Goal: Information Seeking & Learning: Check status

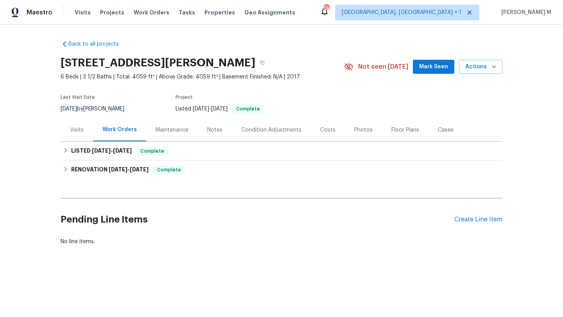
click at [75, 128] on div "Visits" at bounding box center [77, 130] width 14 height 8
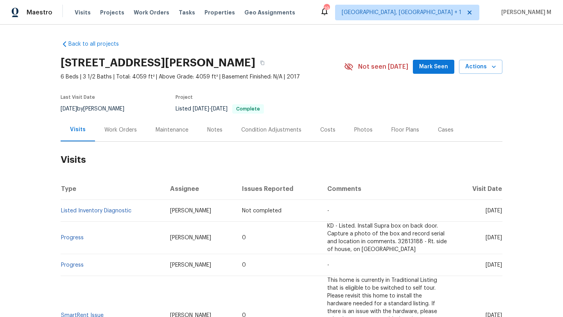
click at [485, 209] on span "[DATE]" at bounding box center [493, 210] width 16 height 5
drag, startPoint x: 467, startPoint y: 209, endPoint x: 484, endPoint y: 209, distance: 17.6
click at [485, 209] on span "[DATE]" at bounding box center [493, 210] width 16 height 5
copy span "[DATE]"
click at [123, 125] on div "Work Orders" at bounding box center [120, 129] width 51 height 23
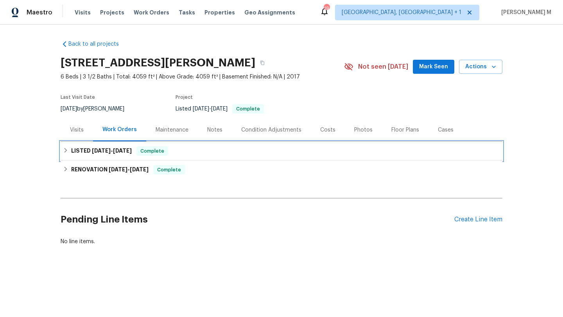
click at [112, 156] on h6 "LISTED 2/8/25 - 2/10/25" at bounding box center [101, 151] width 61 height 9
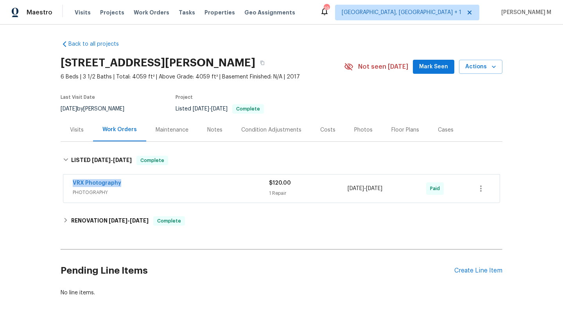
drag, startPoint x: 63, startPoint y: 184, endPoint x: 122, endPoint y: 185, distance: 58.2
click at [122, 185] on div "VRX Photography PHOTOGRAPHY $120.00 1 Repair 2/8/2025 - 2/10/2025 Paid" at bounding box center [281, 189] width 436 height 28
copy link "VRX Photography"
copy span "2/8/2025 - 2/10/2025"
drag, startPoint x: 349, startPoint y: 188, endPoint x: 397, endPoint y: 189, distance: 48.1
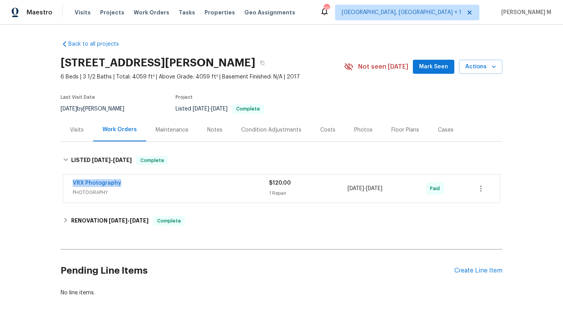
click at [382, 189] on span "2/8/2025 - 2/10/2025" at bounding box center [364, 189] width 35 height 8
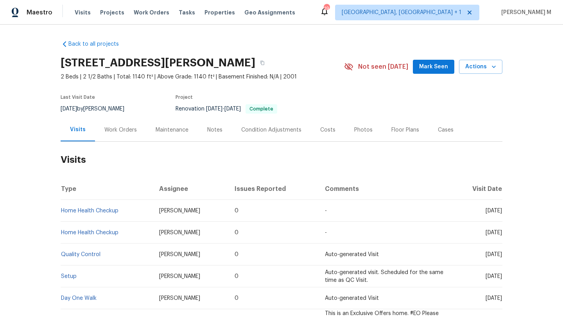
scroll to position [8, 0]
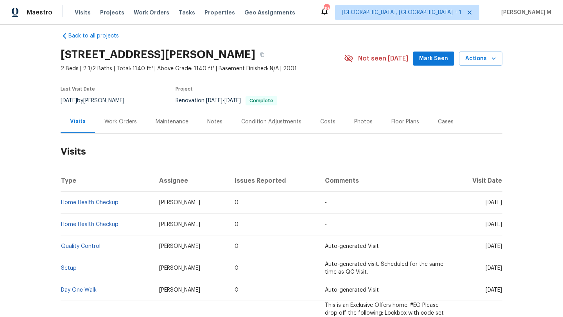
click at [135, 122] on div "Work Orders" at bounding box center [120, 121] width 51 height 23
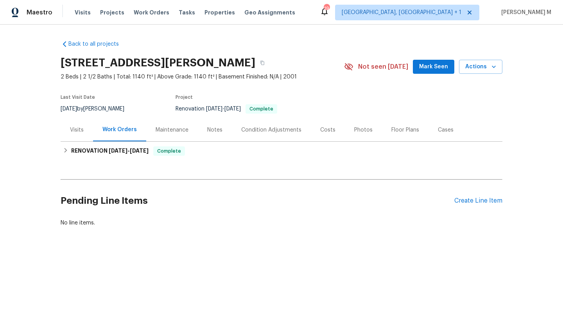
click at [65, 130] on div "Visits" at bounding box center [77, 129] width 32 height 23
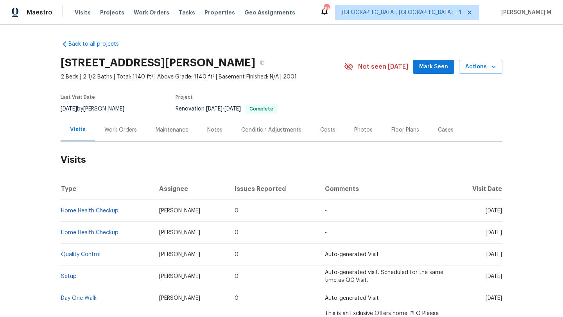
drag, startPoint x: 468, startPoint y: 212, endPoint x: 485, endPoint y: 211, distance: 17.2
click at [485, 211] on span "Tue, Aug 12 2025" at bounding box center [493, 210] width 16 height 5
copy span "Aug 12"
click at [105, 132] on div "Work Orders" at bounding box center [120, 130] width 32 height 8
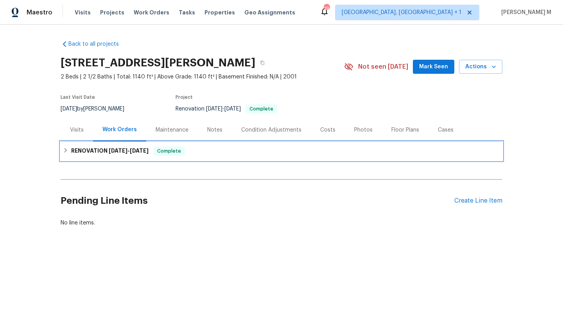
click at [109, 150] on span "1/30/25" at bounding box center [118, 150] width 19 height 5
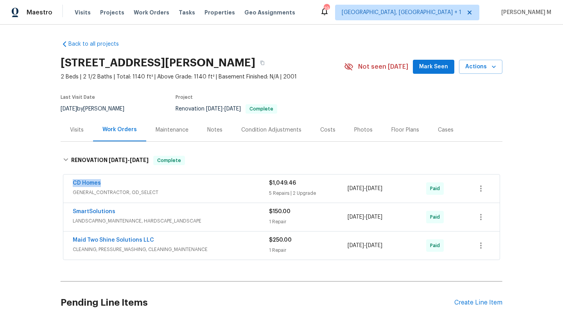
drag, startPoint x: 60, startPoint y: 185, endPoint x: 114, endPoint y: 185, distance: 53.5
click at [114, 185] on div "CD Homes GENERAL_CONTRACTOR, OD_SELECT $1,049.46 5 Repairs | 2 Upgrade 1/30/202…" at bounding box center [281, 189] width 436 height 28
copy link "CD Homes"
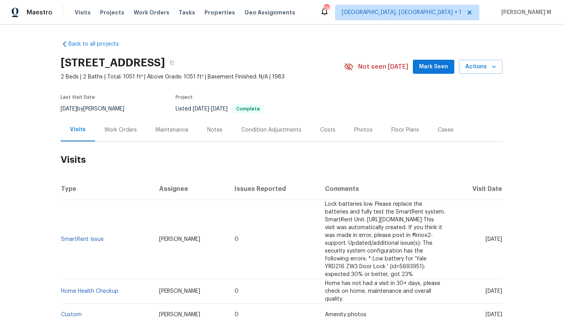
drag, startPoint x: 466, startPoint y: 234, endPoint x: 485, endPoint y: 234, distance: 18.8
click at [485, 237] on span "Wed, Aug 27 2025" at bounding box center [493, 239] width 16 height 5
copy span "Aug 27"
click at [121, 129] on div "Work Orders" at bounding box center [120, 130] width 32 height 8
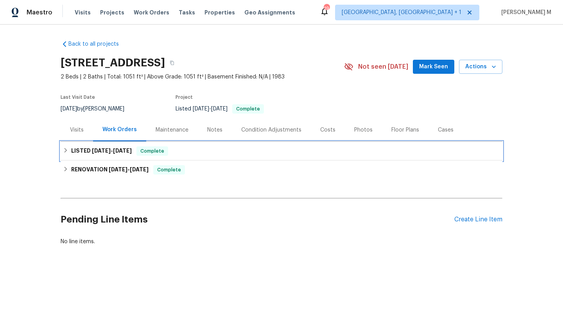
click at [115, 152] on span "12/24/24 - 12/25/24" at bounding box center [112, 150] width 40 height 5
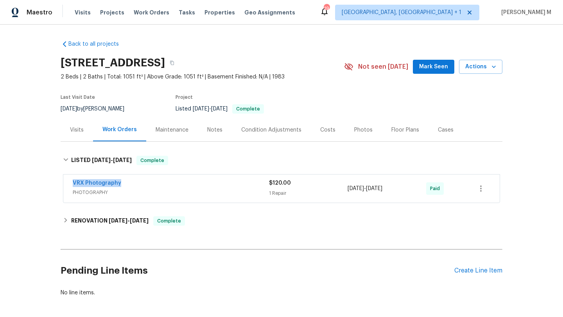
drag, startPoint x: 65, startPoint y: 184, endPoint x: 157, endPoint y: 181, distance: 92.3
click at [158, 181] on div "VRX Photography PHOTOGRAPHY $120.00 1 Repair 12/24/2024 - 12/25/2024 Paid" at bounding box center [281, 189] width 436 height 28
copy link "VRX Photography"
click at [431, 124] on div "Cases" at bounding box center [445, 129] width 34 height 23
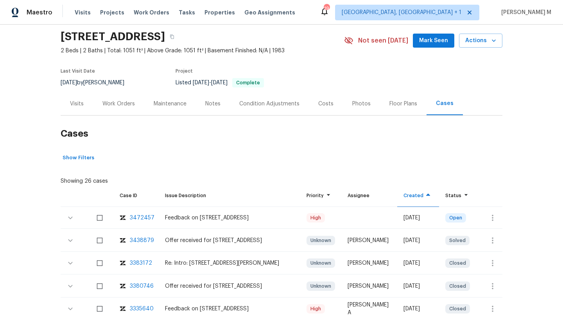
scroll to position [33, 0]
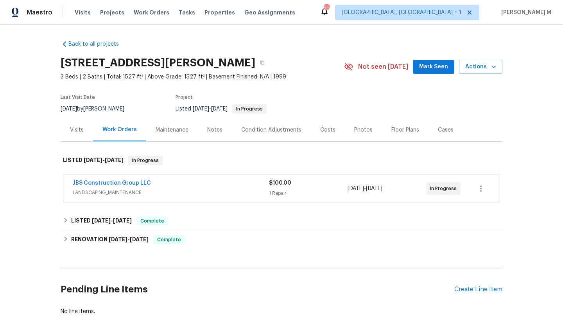
click at [161, 190] on span "LANDSCAPING_MAINTENANCE" at bounding box center [171, 193] width 196 height 8
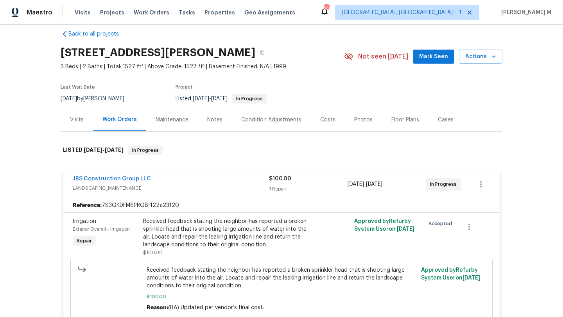
scroll to position [12, 0]
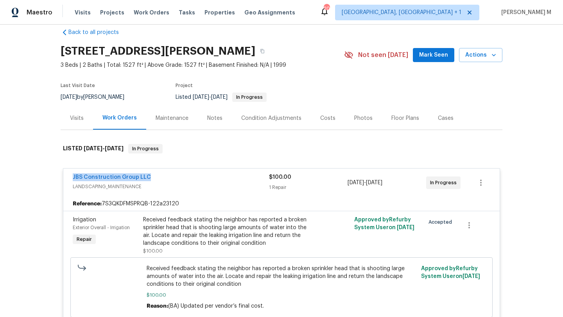
copy link "JBS Construction Group LLC"
drag, startPoint x: 64, startPoint y: 177, endPoint x: 174, endPoint y: 177, distance: 109.8
click at [174, 177] on div "JBS Construction Group LLC LANDSCAPING_MAINTENANCE $100.00 1 Repair 8/31/2025 -…" at bounding box center [281, 183] width 436 height 28
click at [77, 124] on div "Visits" at bounding box center [77, 118] width 32 height 23
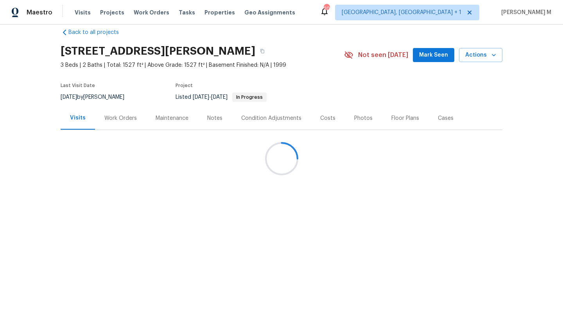
scroll to position [7, 0]
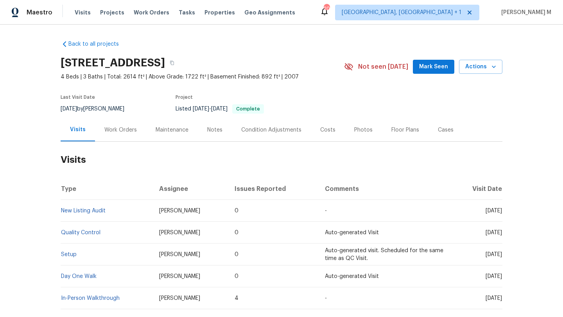
click at [121, 133] on div "Work Orders" at bounding box center [120, 130] width 32 height 8
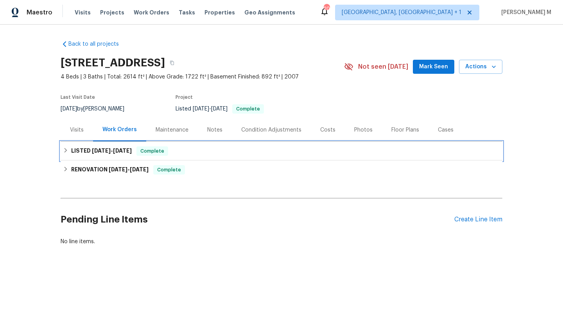
click at [121, 154] on h6 "LISTED 8/15/25 - 8/18/25" at bounding box center [101, 151] width 61 height 9
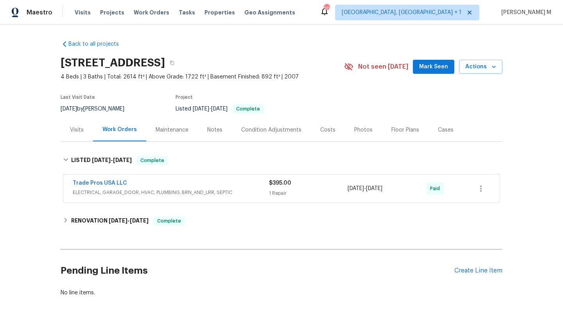
click at [145, 184] on div "Trade Pros USA LLC" at bounding box center [171, 183] width 196 height 9
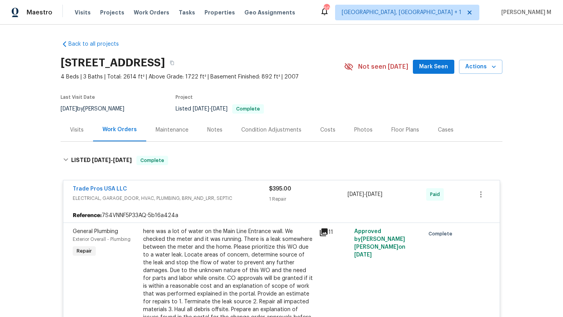
click at [84, 131] on div "Visits" at bounding box center [77, 129] width 32 height 23
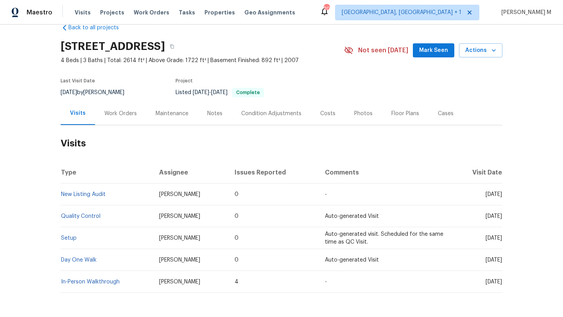
scroll to position [17, 0]
click at [120, 119] on div "Work Orders" at bounding box center [120, 112] width 51 height 23
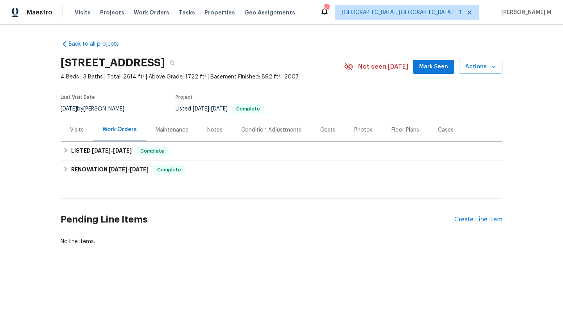
click at [77, 134] on div "Visits" at bounding box center [77, 129] width 32 height 23
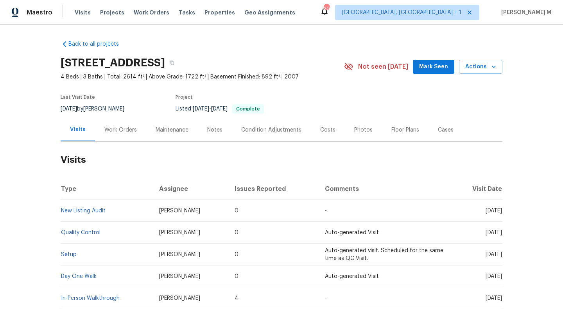
drag, startPoint x: 467, startPoint y: 212, endPoint x: 478, endPoint y: 213, distance: 10.9
click at [485, 213] on span "Mon, Aug 18 2025" at bounding box center [493, 210] width 16 height 5
copy span "Aug"
copy span "Aug 18"
click at [127, 133] on div "Work Orders" at bounding box center [120, 130] width 32 height 8
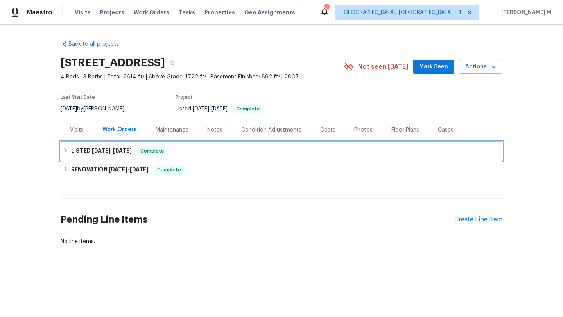
click at [118, 154] on h6 "LISTED 8/15/25 - 8/18/25" at bounding box center [101, 151] width 61 height 9
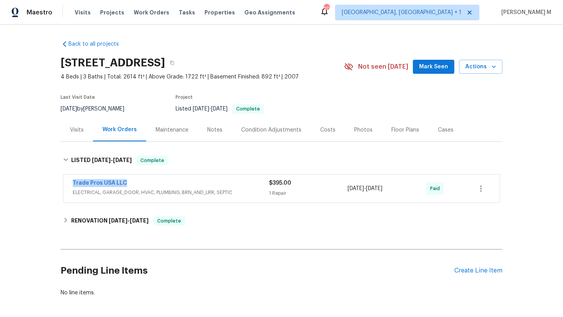
drag, startPoint x: 66, startPoint y: 182, endPoint x: 154, endPoint y: 182, distance: 88.7
click at [155, 182] on div "Trade Pros USA LLC ELECTRICAL, GARAGE_DOOR, HVAC, PLUMBING, BRN_AND_LRR, SEPTIC…" at bounding box center [281, 189] width 436 height 28
copy link "Trade Pros USA LLC"
copy div "8/18/2025 - 8/18/2025"
drag, startPoint x: 343, startPoint y: 191, endPoint x: 400, endPoint y: 189, distance: 57.5
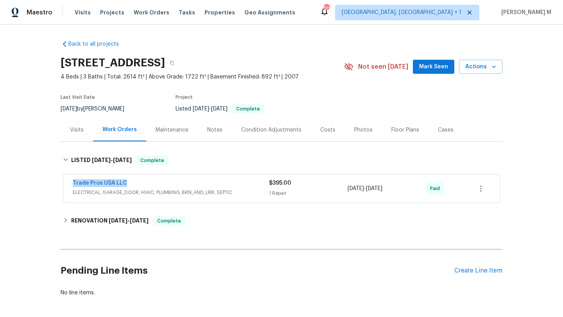
click at [400, 189] on div "Trade Pros USA LLC ELECTRICAL, GARAGE_DOOR, HVAC, PLUMBING, BRN_AND_LRR, SEPTIC…" at bounding box center [272, 188] width 399 height 19
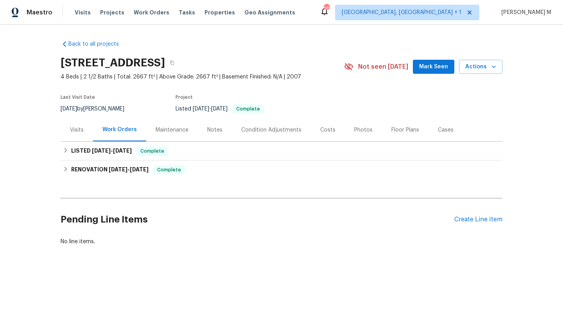
click at [81, 134] on div "Visits" at bounding box center [77, 129] width 32 height 23
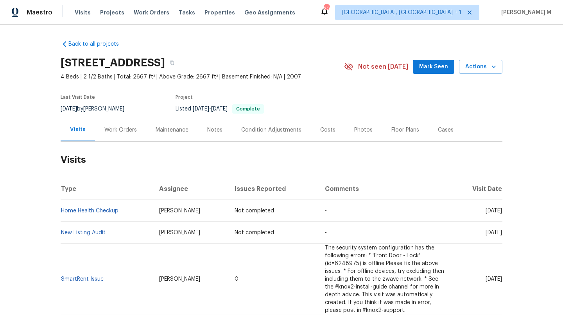
drag, startPoint x: 468, startPoint y: 211, endPoint x: 484, endPoint y: 212, distance: 16.4
click at [485, 212] on span "Tue, Sep 16 2025" at bounding box center [493, 210] width 16 height 5
copy span "Sep 16"
click at [122, 132] on div "Work Orders" at bounding box center [120, 130] width 32 height 8
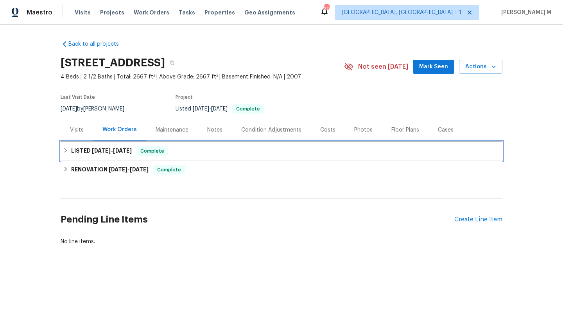
click at [119, 152] on span "8/22/25" at bounding box center [122, 150] width 19 height 5
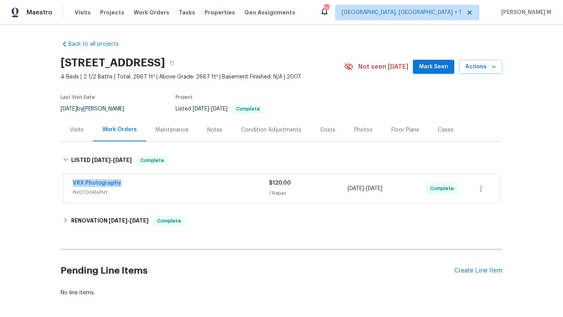
drag, startPoint x: 64, startPoint y: 183, endPoint x: 132, endPoint y: 183, distance: 68.0
click at [132, 183] on div "VRX Photography PHOTOGRAPHY $120.00 1 Repair 8/21/2025 - 8/22/2025 Complete" at bounding box center [281, 189] width 436 height 28
copy link "VRX Photography"
copy span "8/21/2025 - 8/22/2025"
drag, startPoint x: 345, startPoint y: 191, endPoint x: 400, endPoint y: 191, distance: 55.1
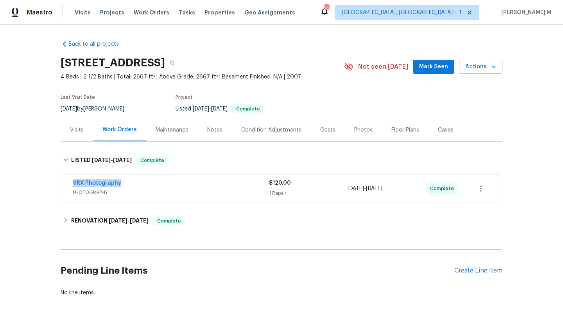
click at [382, 191] on span "8/21/2025 - 8/22/2025" at bounding box center [364, 189] width 35 height 8
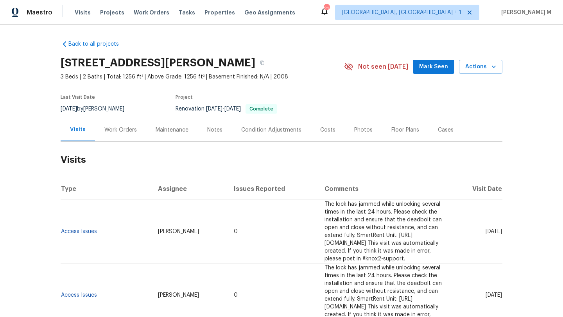
copy span "[DATE]"
drag, startPoint x: 467, startPoint y: 227, endPoint x: 485, endPoint y: 227, distance: 18.4
click at [485, 229] on span "[DATE]" at bounding box center [493, 231] width 16 height 5
click at [125, 129] on div "Work Orders" at bounding box center [120, 130] width 32 height 8
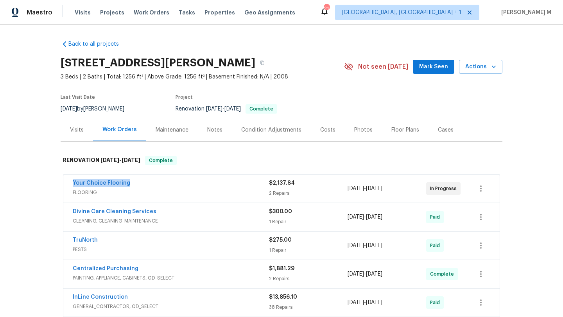
drag, startPoint x: 66, startPoint y: 186, endPoint x: 148, endPoint y: 186, distance: 82.1
click at [148, 186] on div "Your Choice Flooring FLOORING $2,137.84 2 Repairs [DATE] - [DATE] In Progress" at bounding box center [281, 189] width 436 height 28
copy link "Your Choice Flooring"
click at [159, 186] on div "Your Choice Flooring" at bounding box center [171, 183] width 196 height 9
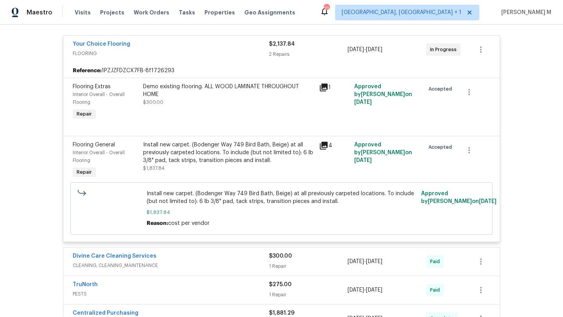
scroll to position [145, 0]
drag, startPoint x: 68, startPoint y: 143, endPoint x: 120, endPoint y: 143, distance: 52.0
click at [120, 143] on div "Flooring General Interior Overall - Overall Flooring Repair" at bounding box center [105, 161] width 70 height 44
copy span "Flooring General"
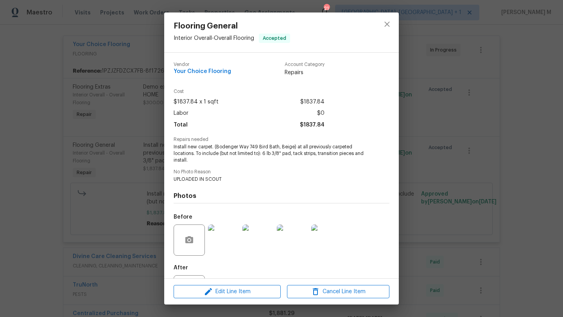
click at [435, 109] on div "Flooring General Interior Overall - Overall Flooring Accepted Vendor Your Choic…" at bounding box center [281, 158] width 563 height 317
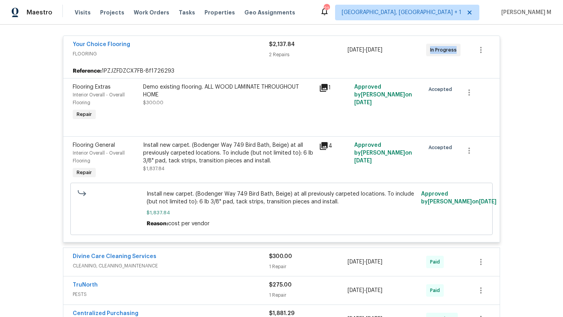
copy span "In Progress"
drag, startPoint x: 425, startPoint y: 53, endPoint x: 451, endPoint y: 53, distance: 25.4
click at [451, 53] on div "In Progress" at bounding box center [443, 50] width 34 height 13
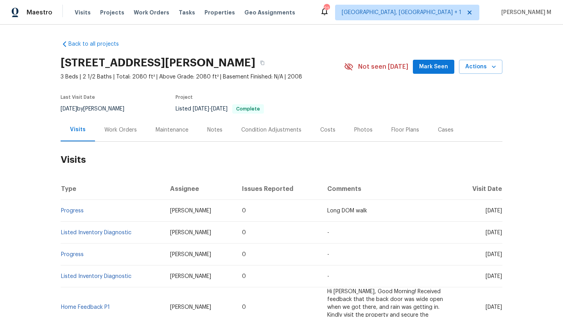
drag, startPoint x: 467, startPoint y: 211, endPoint x: 484, endPoint y: 211, distance: 17.2
click at [485, 211] on span "[DATE]" at bounding box center [493, 210] width 16 height 5
copy span "Aug 18"
click at [111, 138] on div "Work Orders" at bounding box center [120, 129] width 51 height 23
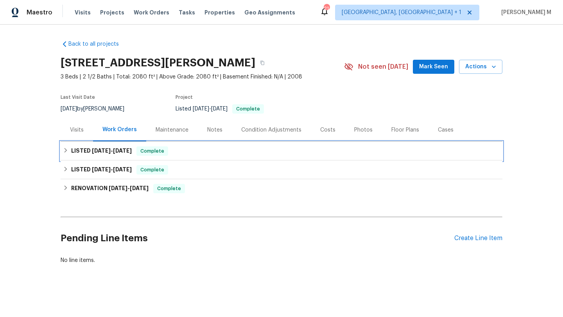
click at [111, 154] on h6 "LISTED 5/19/25 - 5/21/25" at bounding box center [101, 151] width 61 height 9
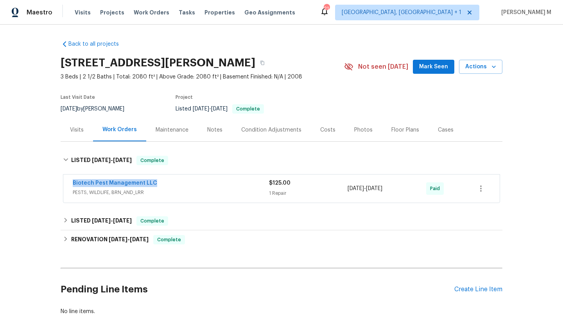
drag, startPoint x: 63, startPoint y: 185, endPoint x: 169, endPoint y: 183, distance: 106.3
click at [169, 183] on div "Biotech Pest Management LLC PESTS, WILDLIFE, BRN_AND_LRR $125.00 1 Repair 5/19/…" at bounding box center [281, 189] width 436 height 28
copy link "Biotech Pest Management LLC"
drag, startPoint x: 344, startPoint y: 189, endPoint x: 398, endPoint y: 188, distance: 53.9
click at [382, 188] on span "5/19/2025 - 5/21/2025" at bounding box center [364, 189] width 35 height 8
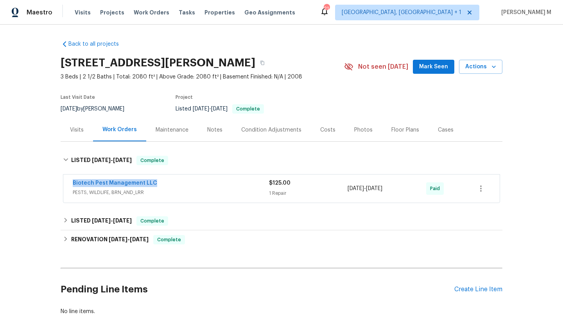
copy span "5/19/2025 - 5/21/2025"
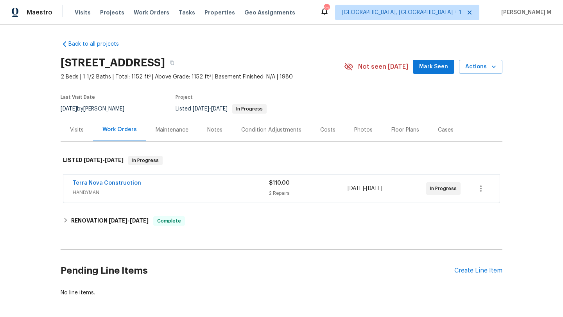
click at [440, 132] on div "Cases" at bounding box center [446, 130] width 16 height 8
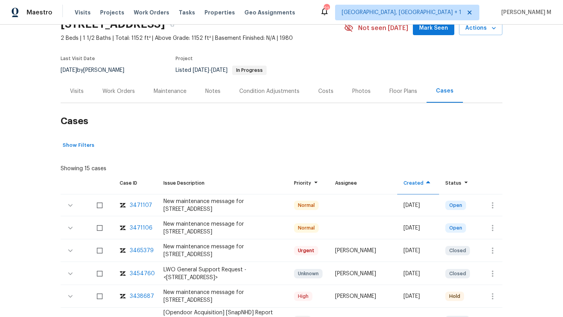
scroll to position [46, 0]
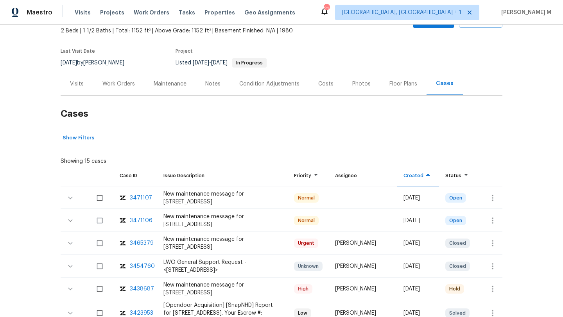
click at [143, 199] on div "3471107" at bounding box center [141, 198] width 22 height 8
click at [120, 85] on div "Work Orders" at bounding box center [118, 84] width 32 height 8
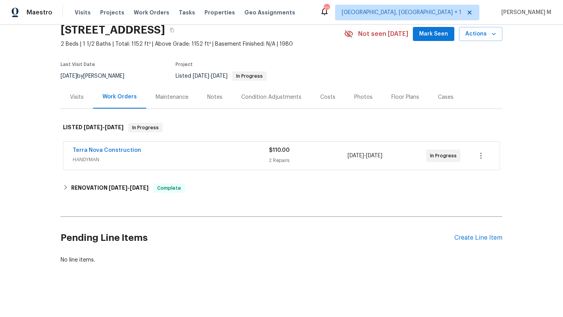
click at [147, 156] on span "HANDYMAN" at bounding box center [171, 160] width 196 height 8
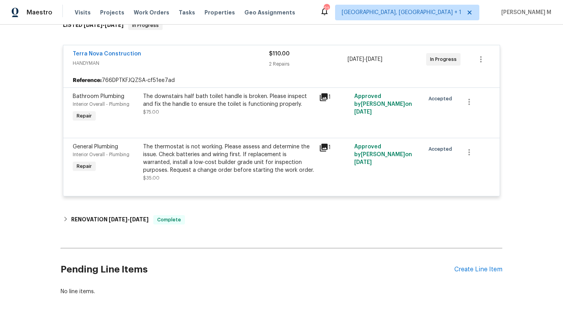
scroll to position [136, 0]
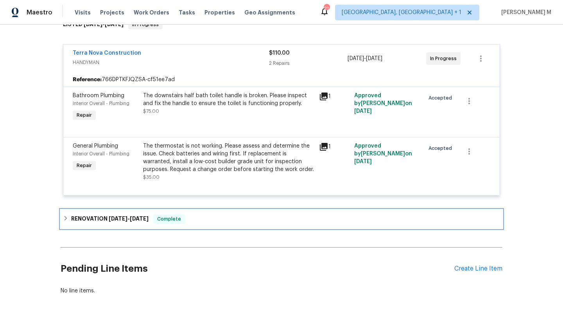
click at [147, 221] on span "[DATE]" at bounding box center [139, 218] width 19 height 5
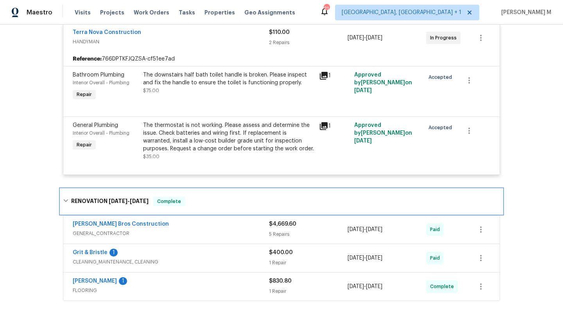
scroll to position [162, 0]
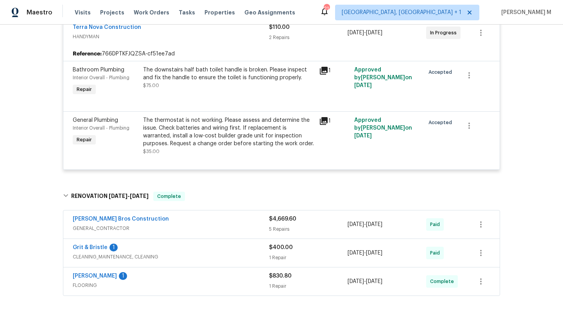
click at [228, 229] on span "GENERAL_CONTRACTOR" at bounding box center [171, 229] width 196 height 8
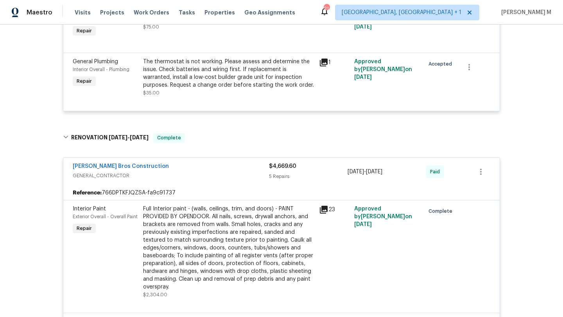
scroll to position [0, 0]
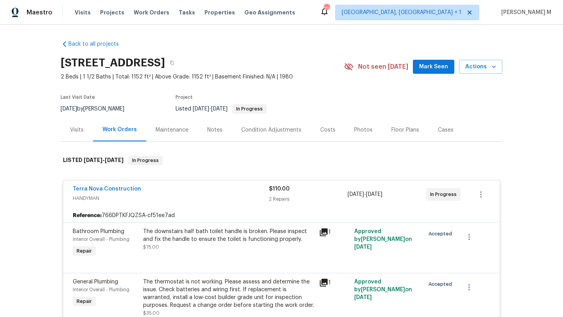
click at [79, 137] on div "Visits" at bounding box center [77, 129] width 32 height 23
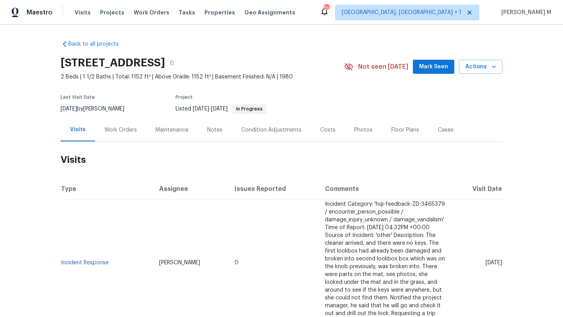
scroll to position [49, 0]
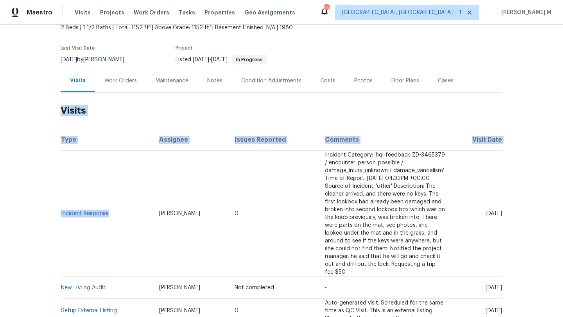
drag, startPoint x: 113, startPoint y: 216, endPoint x: 57, endPoint y: 215, distance: 56.3
click at [57, 215] on div "Back to all projects [STREET_ADDRESS] 2 Beds | 1 1/2 Baths | Total: 1152 ft² | …" at bounding box center [281, 171] width 563 height 293
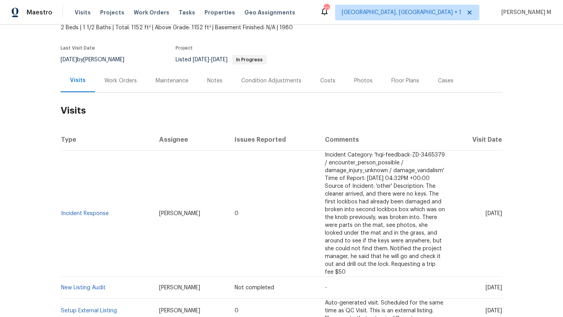
click at [67, 227] on td "Incident Response" at bounding box center [107, 214] width 92 height 126
drag, startPoint x: 109, startPoint y: 218, endPoint x: 58, endPoint y: 216, distance: 51.7
click at [61, 216] on td "Incident Response" at bounding box center [107, 214] width 92 height 126
copy link "Incident Response"
click at [91, 212] on link "Incident Response" at bounding box center [85, 213] width 48 height 5
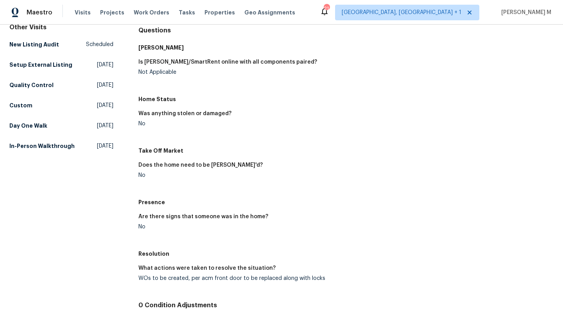
scroll to position [118, 0]
